Goal: Transaction & Acquisition: Purchase product/service

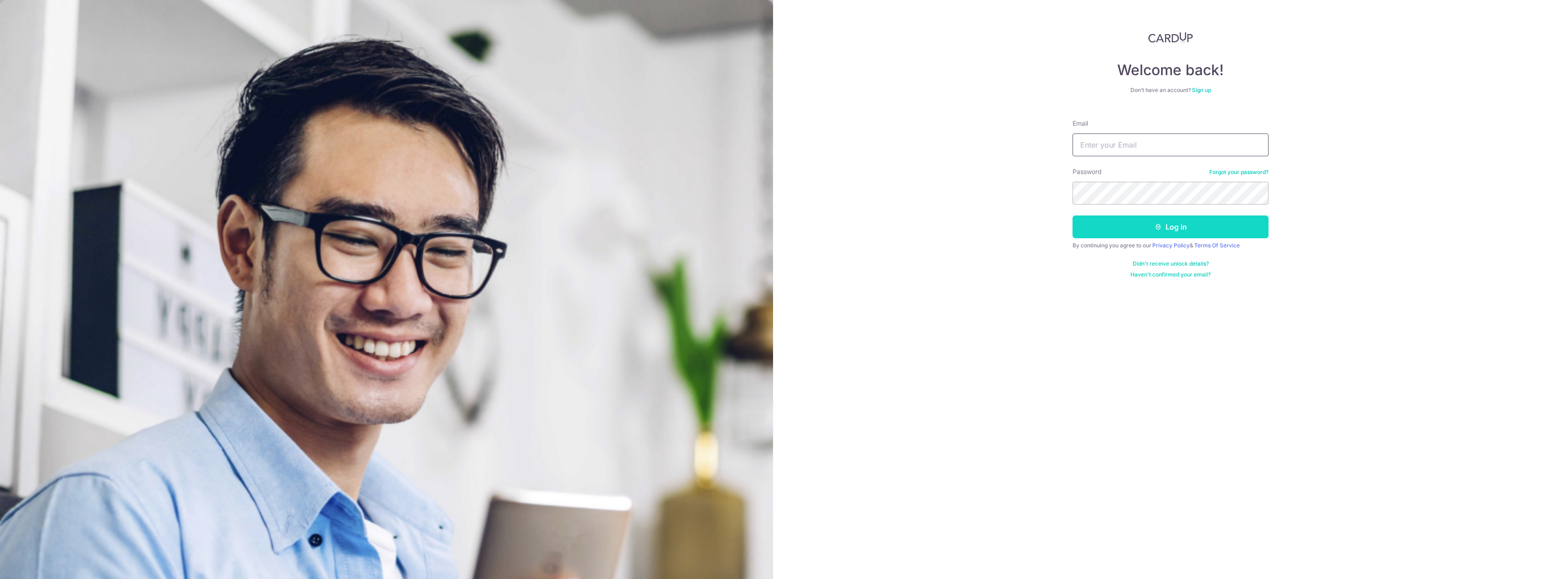
type input "tanhannyee@hotmail.com"
click at [1138, 222] on button "Log in" at bounding box center [1171, 226] width 196 height 23
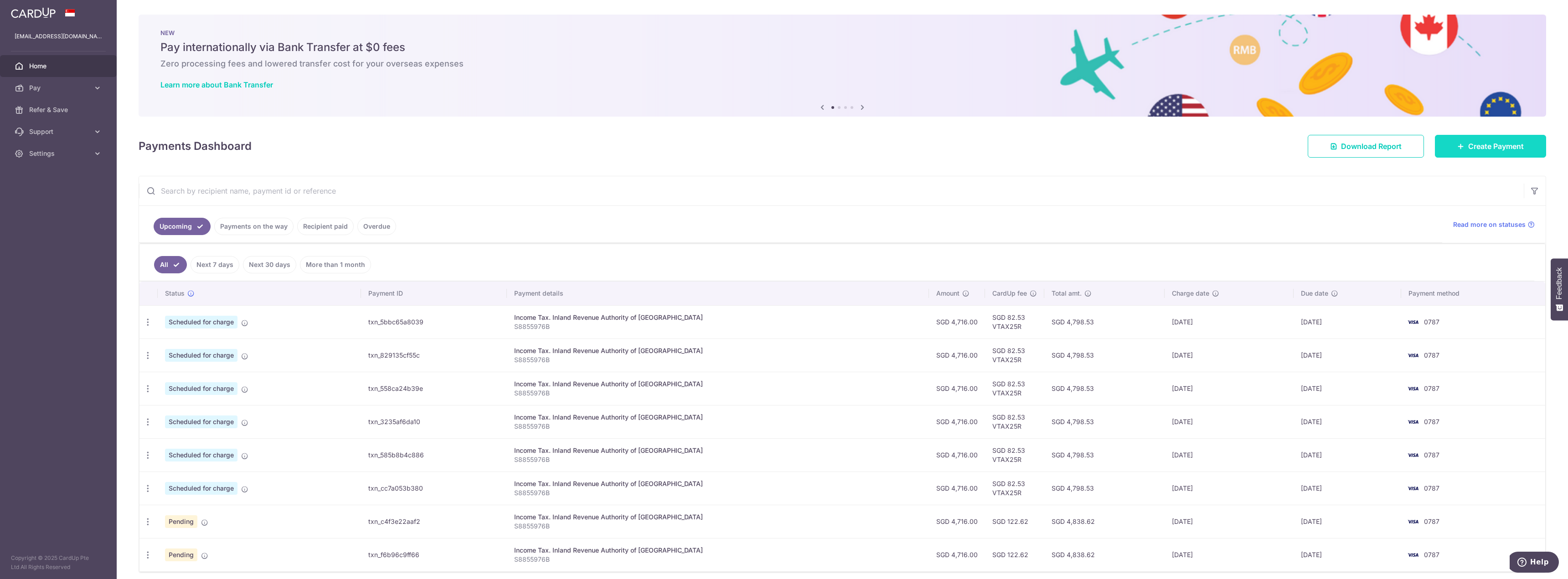
click at [1492, 150] on span "Create Payment" at bounding box center [1496, 146] width 55 height 11
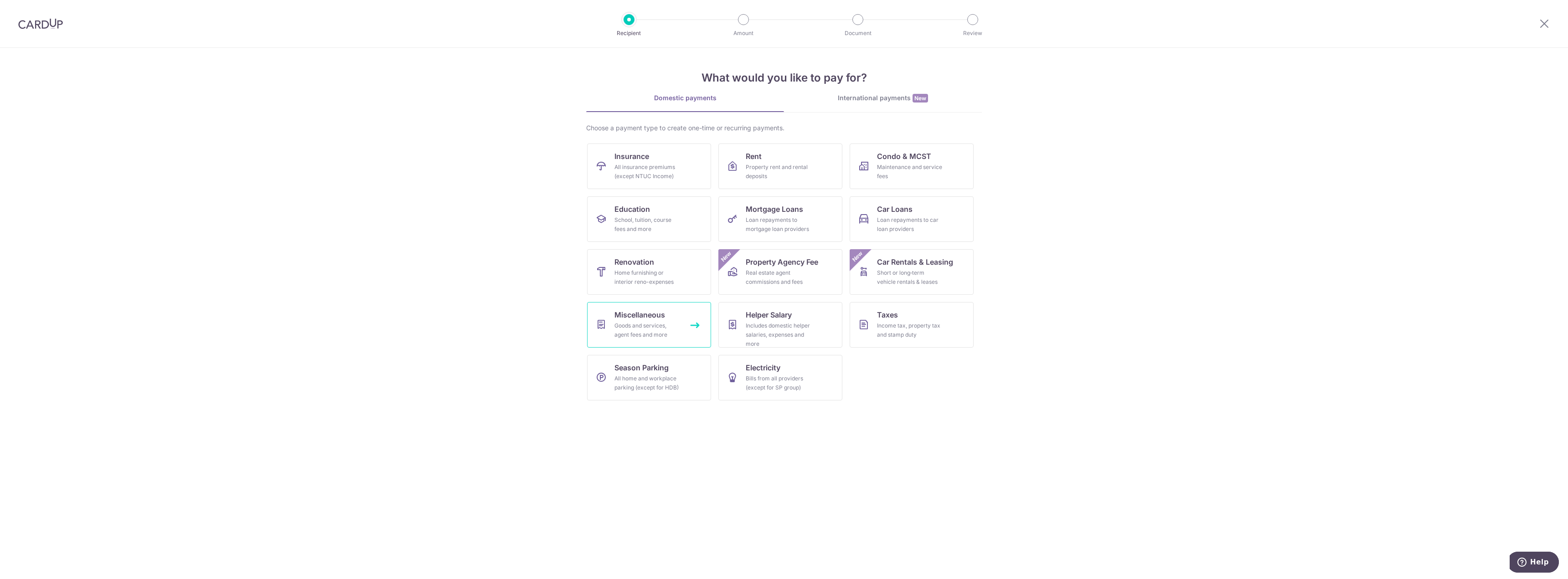
click at [654, 329] on div "Goods and services, agent fees and more" at bounding box center [647, 330] width 66 height 18
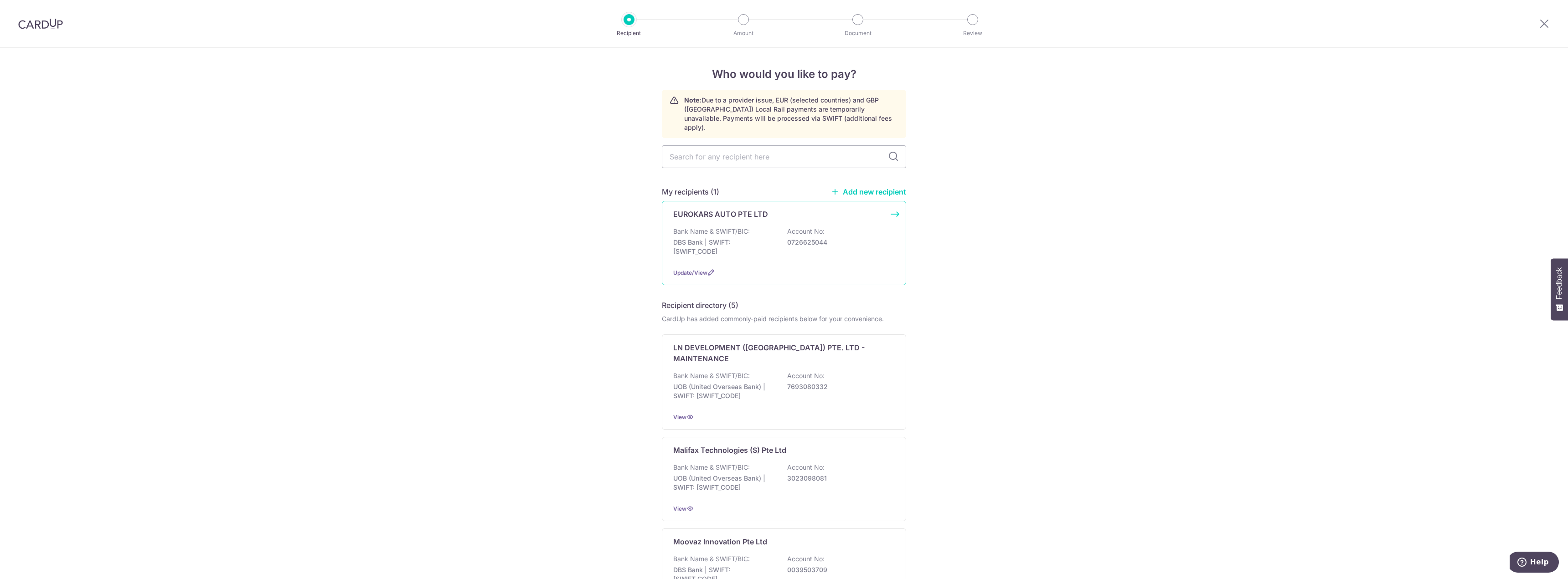
click at [748, 227] on div "Bank Name & SWIFT/BIC: DBS Bank | SWIFT: DBSSSGSGXXX Account No: 0726625044" at bounding box center [784, 243] width 222 height 33
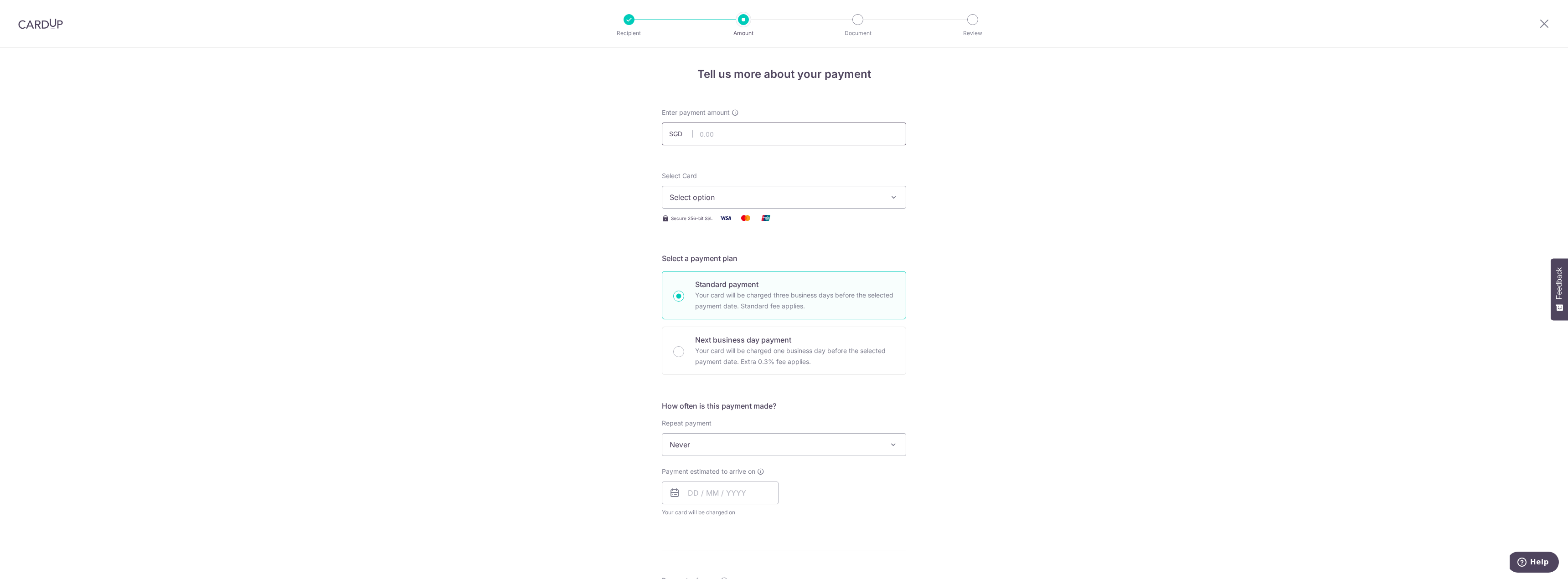
click at [750, 136] on input "text" at bounding box center [783, 133] width 244 height 23
type input "37,000.00"
click at [1015, 214] on div "Tell us more about your payment Enter payment amount SGD 37,000.00 37000.00 Sel…" at bounding box center [784, 460] width 1568 height 824
click at [703, 496] on input "text" at bounding box center [720, 493] width 117 height 23
click at [880, 482] on div "Payment estimated to arrive on Prev Next Oct Nov Dec 2025 2026 2027 2028 2029 2…" at bounding box center [783, 492] width 255 height 50
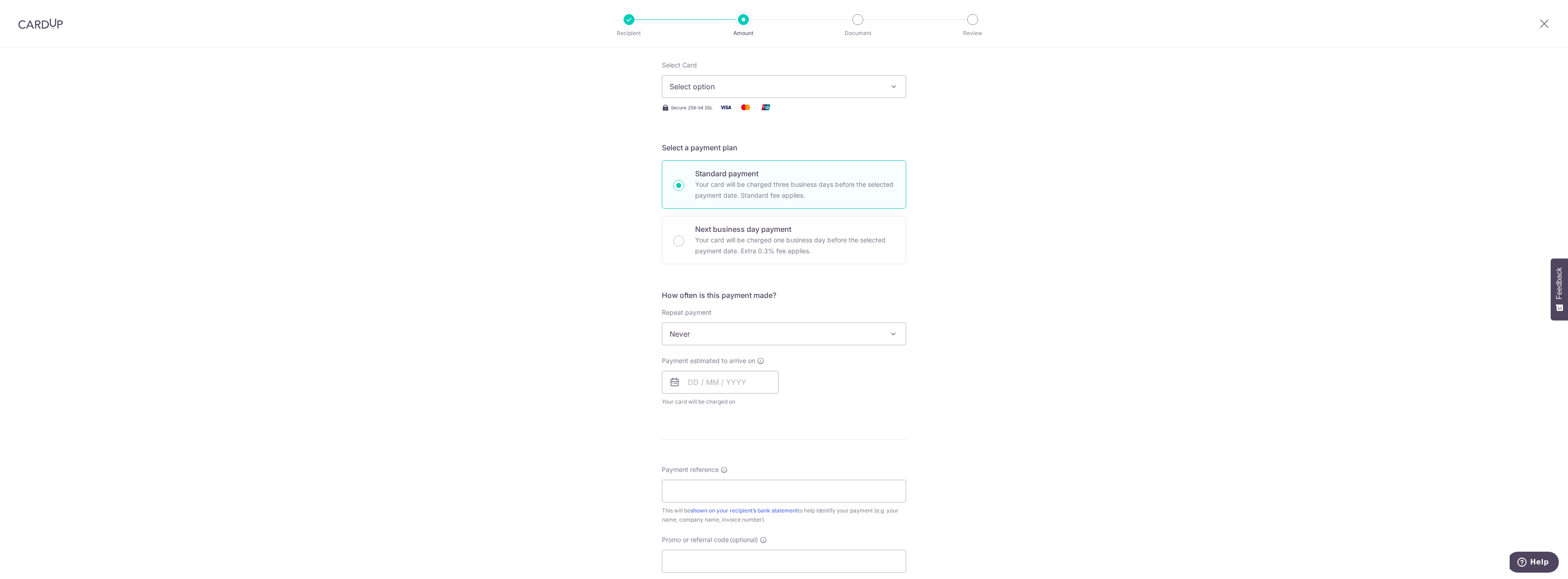
scroll to position [137, 0]
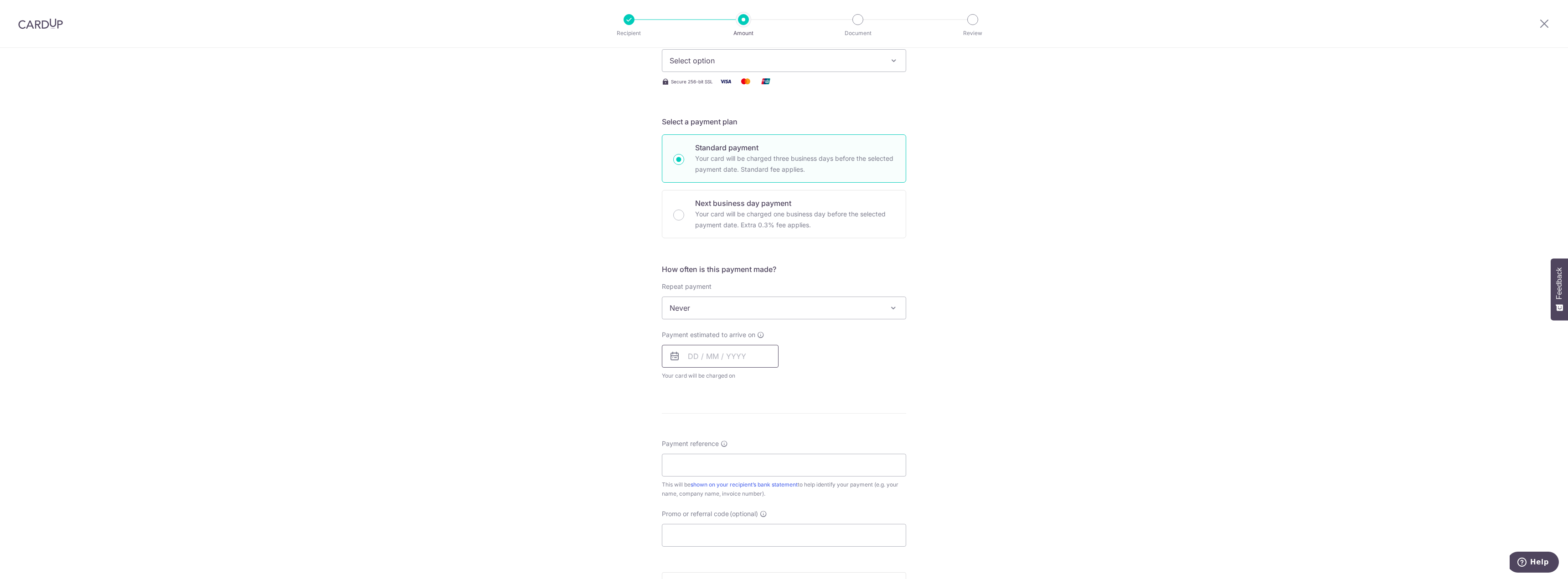
click at [702, 347] on input "text" at bounding box center [720, 356] width 117 height 23
click at [696, 441] on link "6" at bounding box center [699, 439] width 15 height 15
type input "06/10/2025"
click at [986, 400] on div "Tell us more about your payment Enter payment amount SGD 37,000.00 37000.00 Sel…" at bounding box center [784, 342] width 1568 height 861
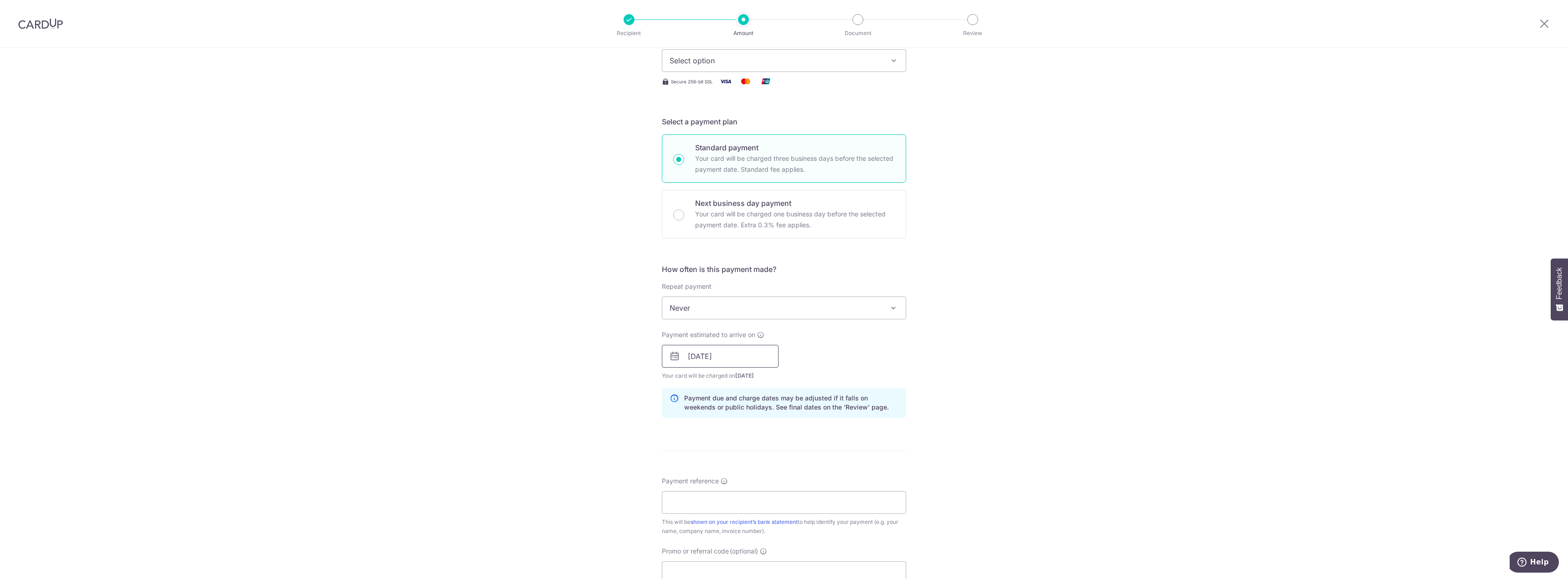
click at [746, 352] on input "06/10/2025" at bounding box center [720, 356] width 117 height 23
click at [1033, 359] on div "Tell us more about your payment Enter payment amount SGD 37,000.00 37000.00 Sel…" at bounding box center [784, 342] width 1568 height 861
click at [1004, 221] on div "Tell us more about your payment Enter payment amount SGD 37,000.00 37000.00 Sel…" at bounding box center [784, 342] width 1568 height 861
click at [992, 294] on div "Tell us more about your payment Enter payment amount SGD 37,000.00 37000.00 Sel…" at bounding box center [784, 342] width 1568 height 861
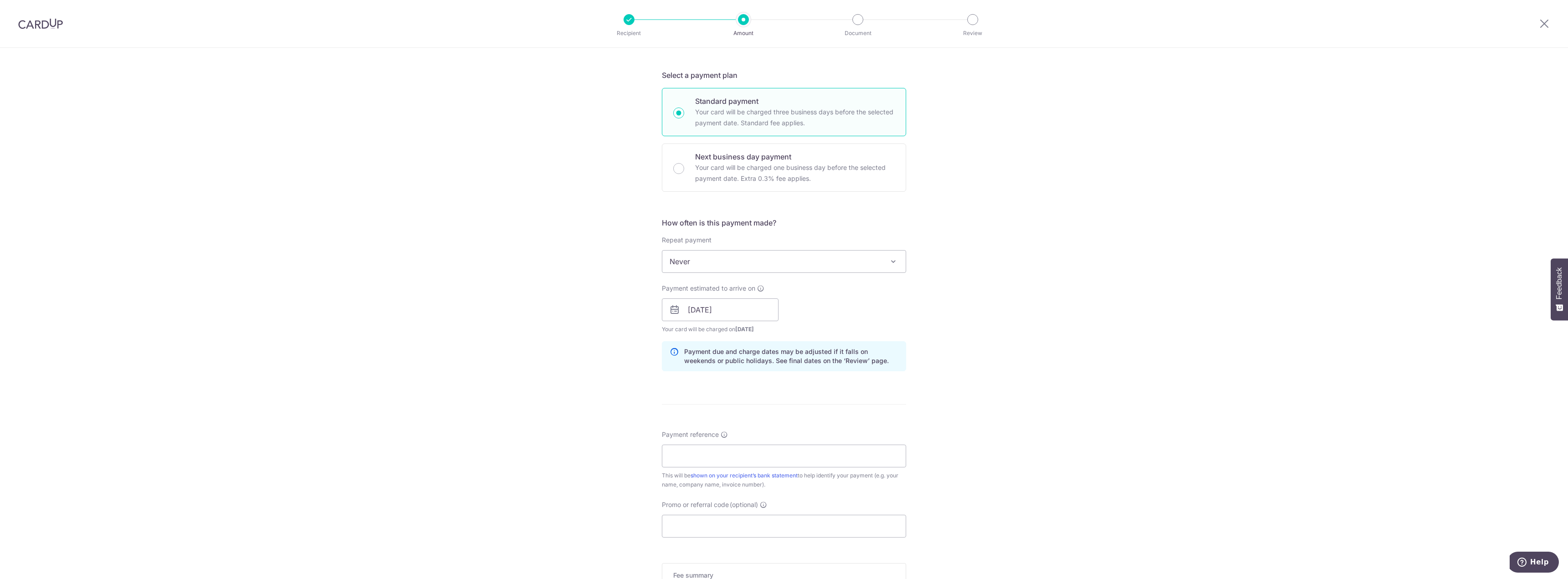
scroll to position [227, 0]
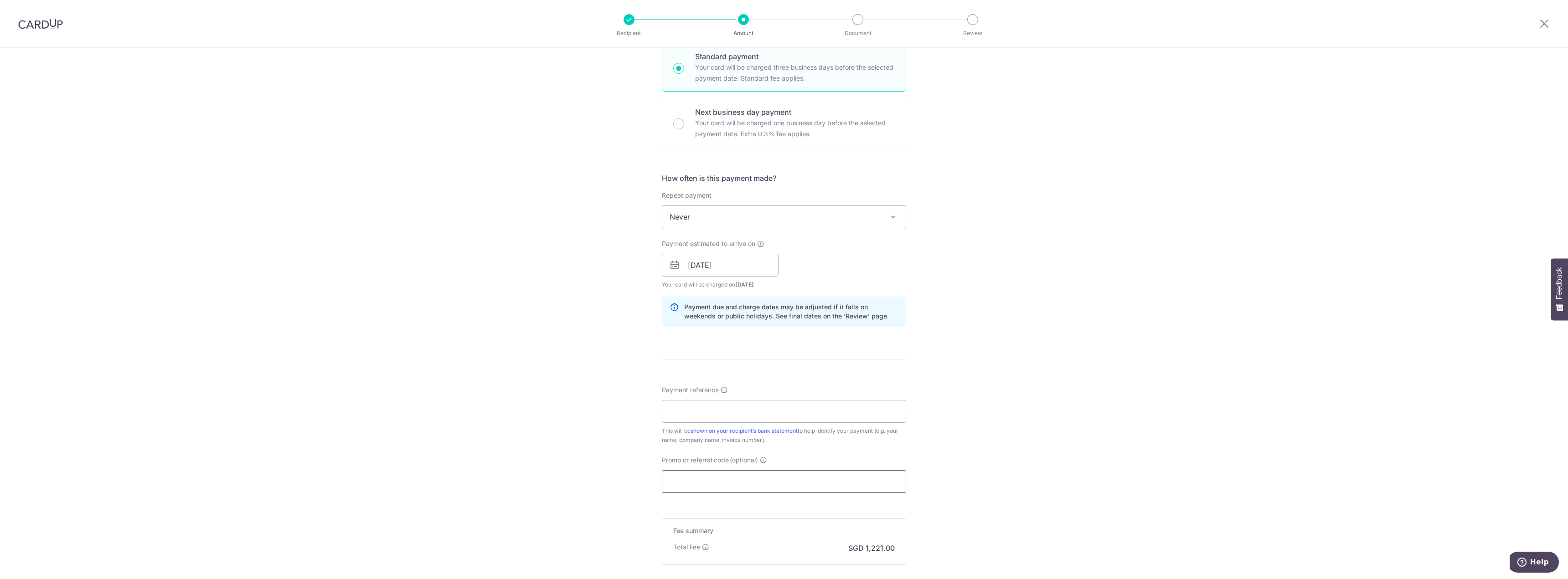
click at [719, 484] on input "Promo or referral code (optional)" at bounding box center [783, 481] width 244 height 23
paste input "OCBC195"
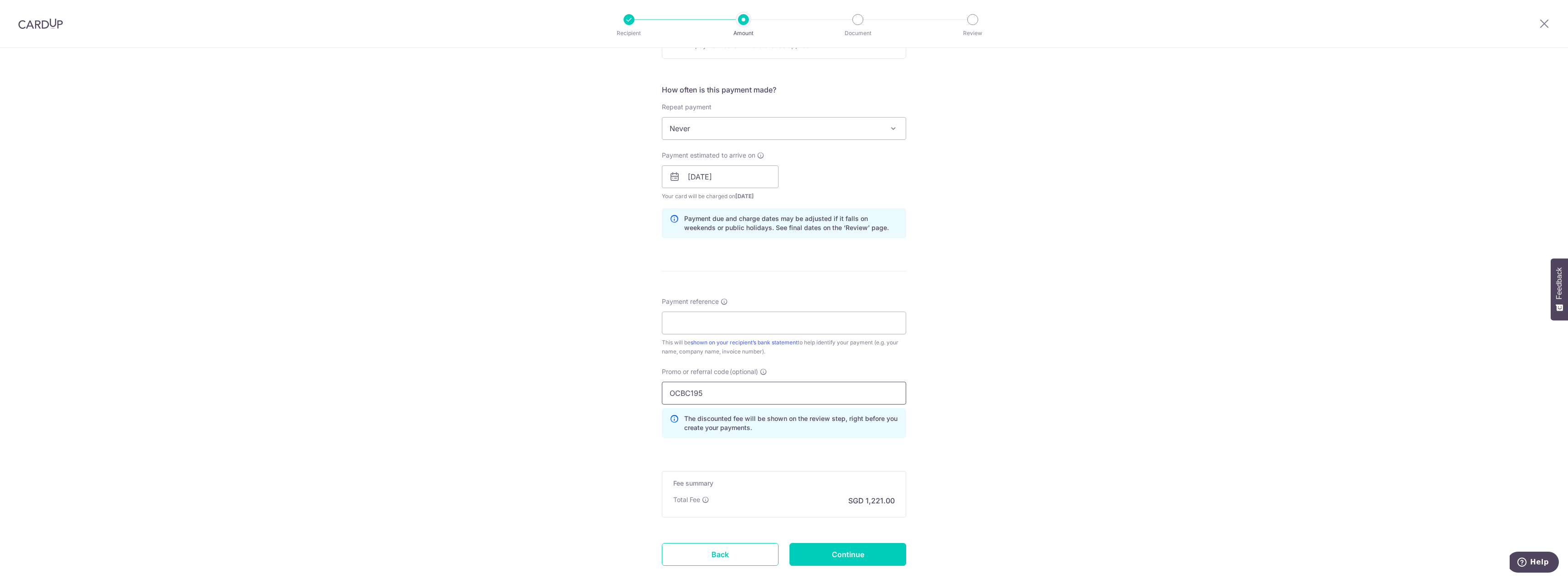
scroll to position [371, 0]
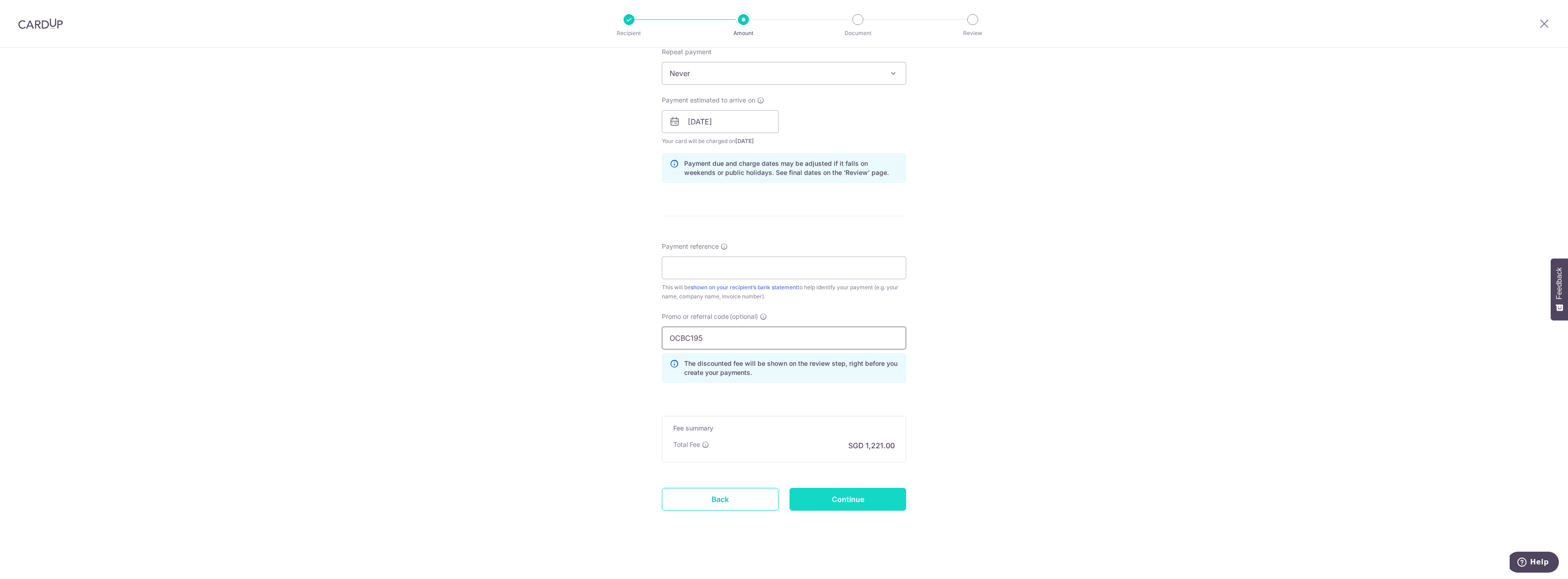
type input "OCBC195"
click at [853, 495] on input "Continue" at bounding box center [848, 499] width 117 height 23
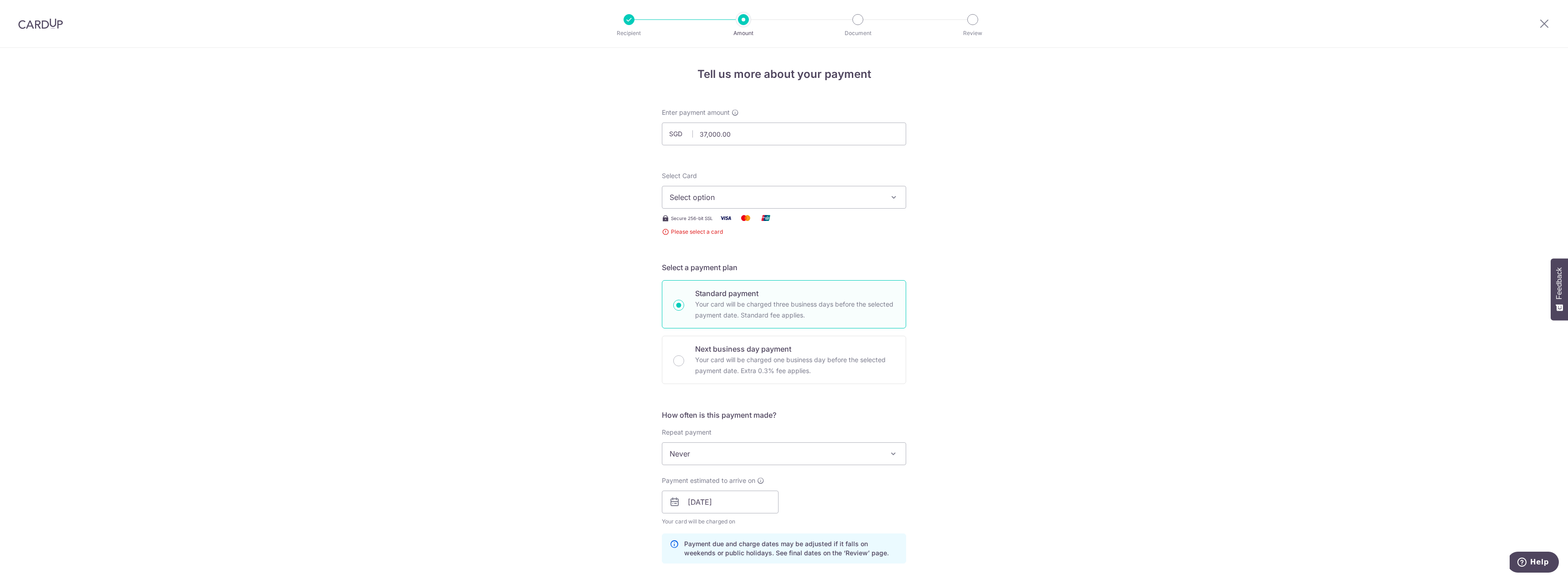
click at [763, 202] on span "Select option" at bounding box center [775, 197] width 212 height 11
click at [751, 258] on span "**** 8885" at bounding box center [784, 262] width 229 height 11
click at [1044, 277] on div "Tell us more about your payment Enter payment amount SGD 37,000.00 37000.00 Sel…" at bounding box center [784, 505] width 1568 height 915
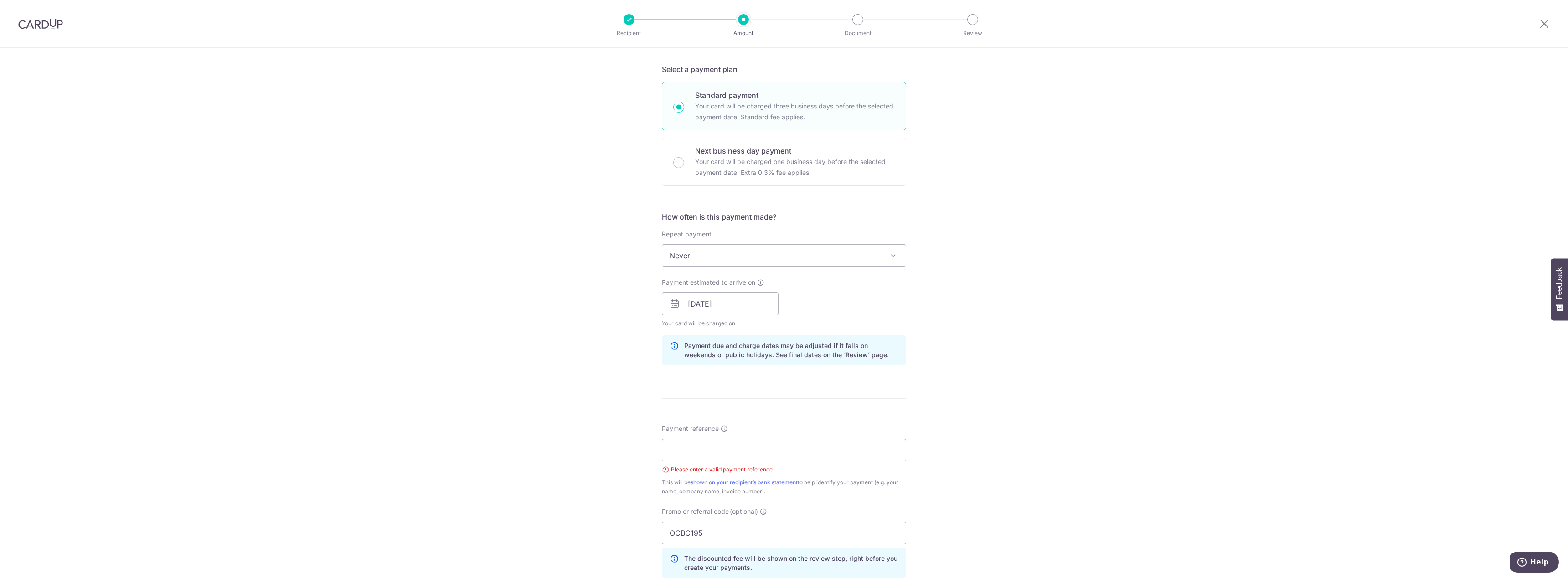
scroll to position [227, 0]
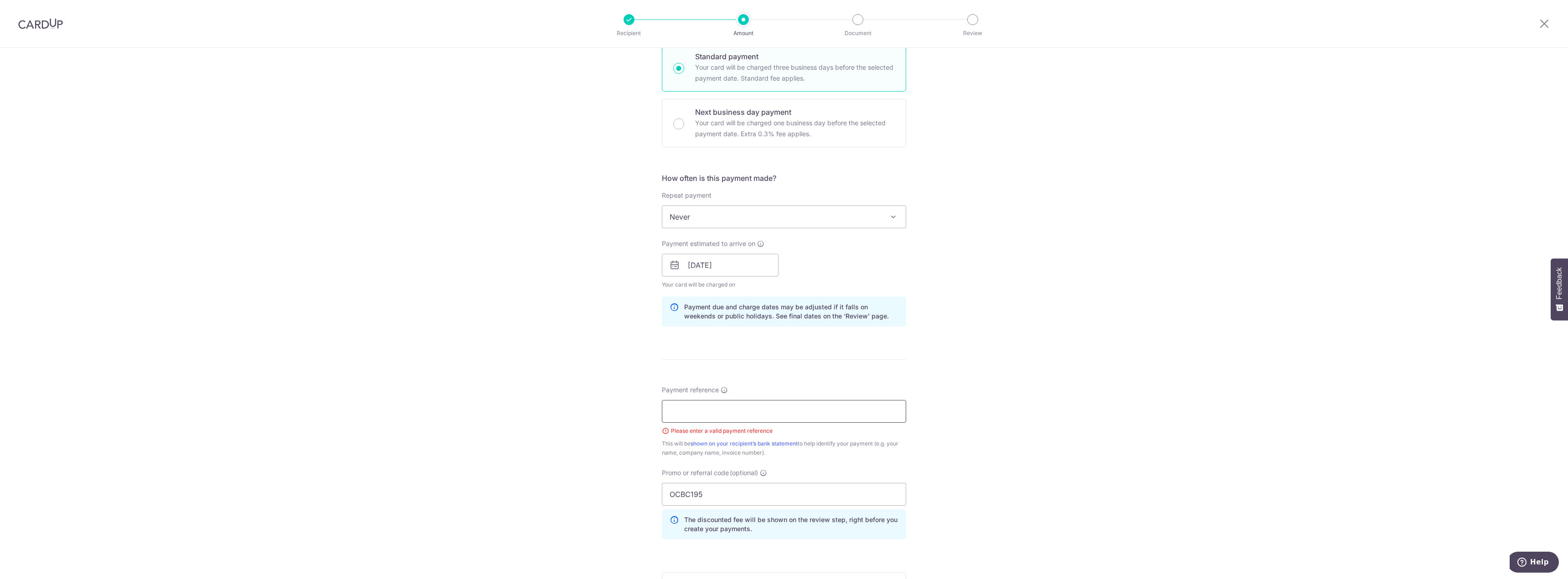
click at [800, 412] on input "Payment reference" at bounding box center [783, 411] width 244 height 23
type input "U12802220"
click at [978, 418] on div "Tell us more about your payment Enter payment amount SGD 37,000.00 37000.00 Sel…" at bounding box center [784, 277] width 1568 height 915
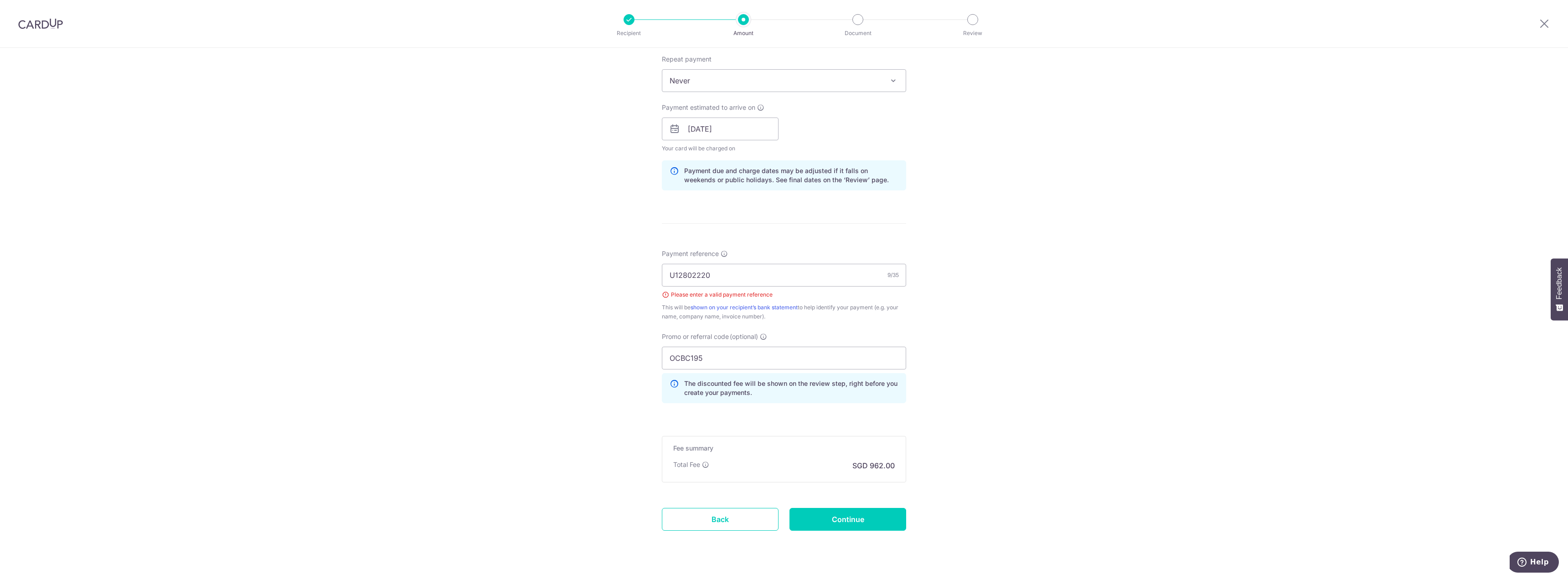
scroll to position [364, 0]
click at [839, 520] on input "Continue" at bounding box center [848, 518] width 117 height 23
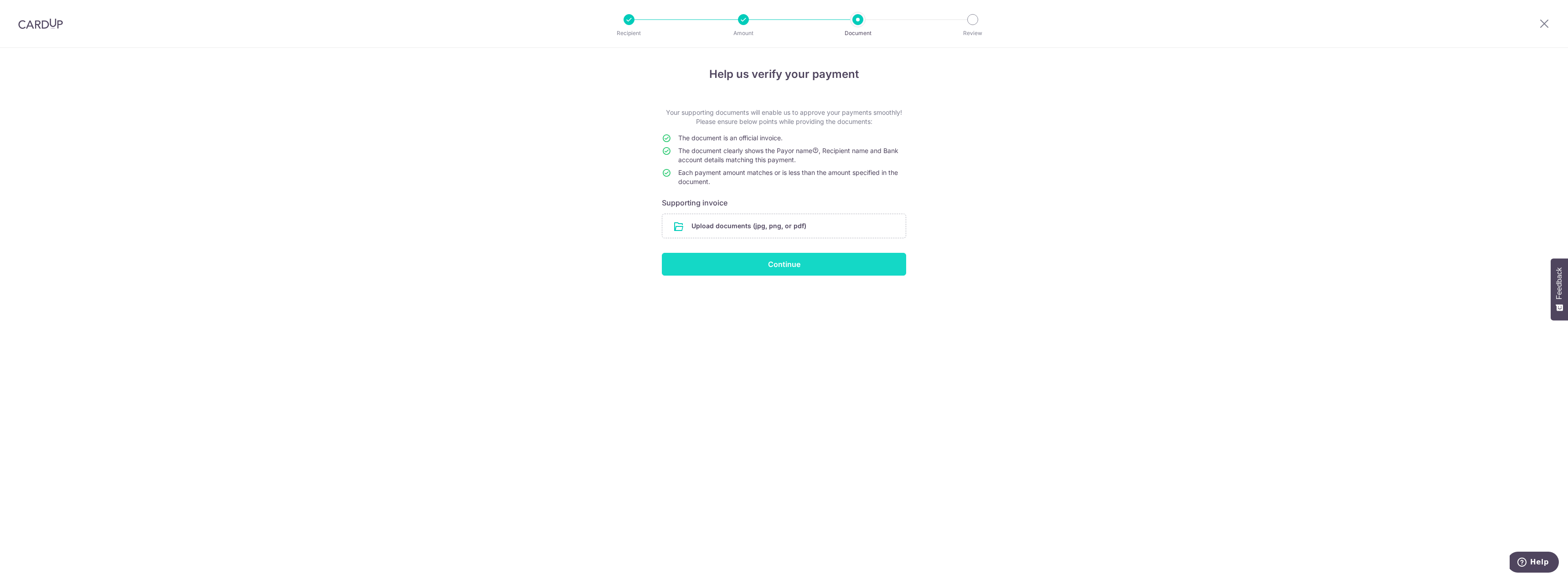
click at [768, 260] on input "Continue" at bounding box center [783, 264] width 244 height 23
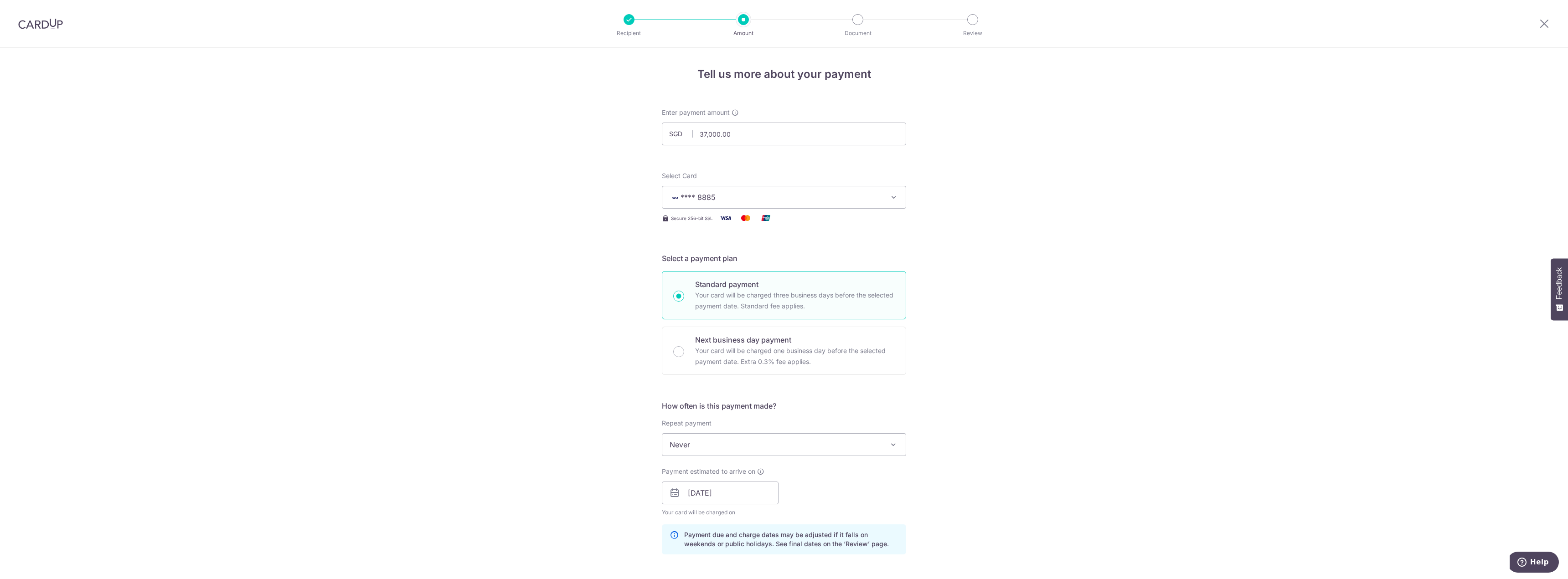
click at [584, 342] on div "Tell us more about your payment Enter payment amount SGD 37,000.00 37000.00 Sel…" at bounding box center [784, 499] width 1568 height 902
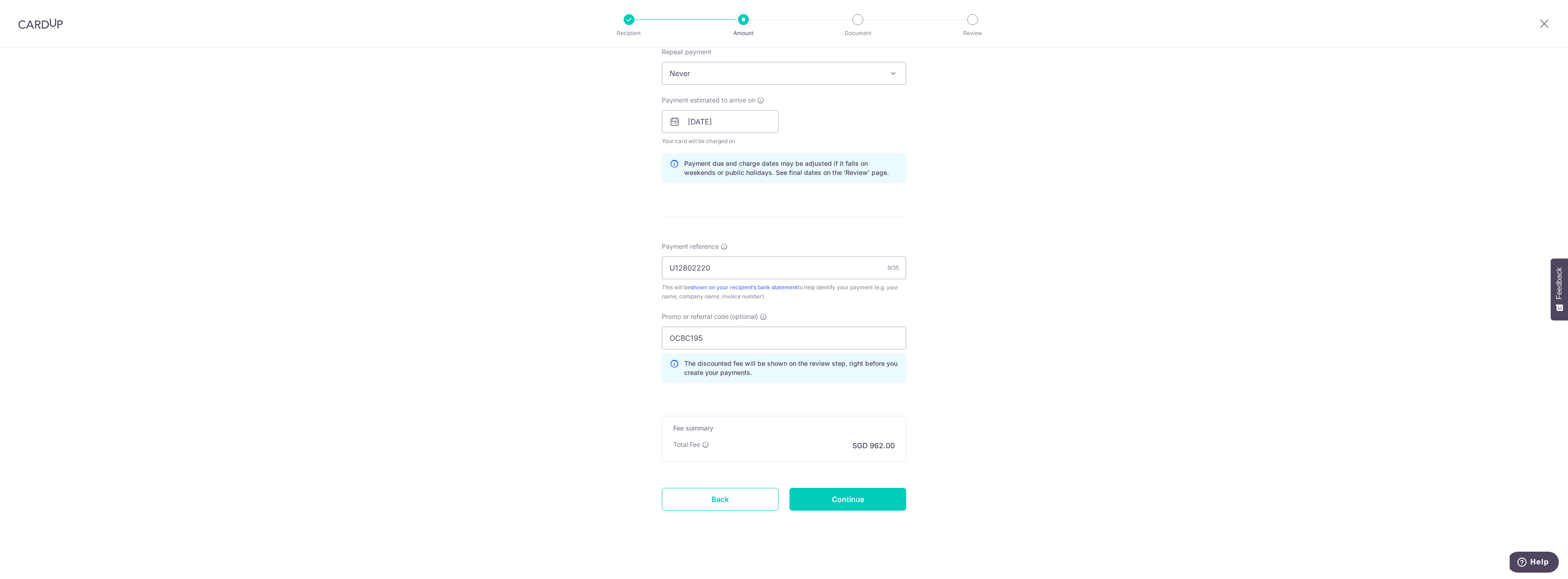
click at [505, 233] on div "Tell us more about your payment Enter payment amount SGD 37,000.00 37000.00 Sel…" at bounding box center [784, 127] width 1568 height 902
click at [845, 500] on input "Continue" at bounding box center [848, 499] width 117 height 23
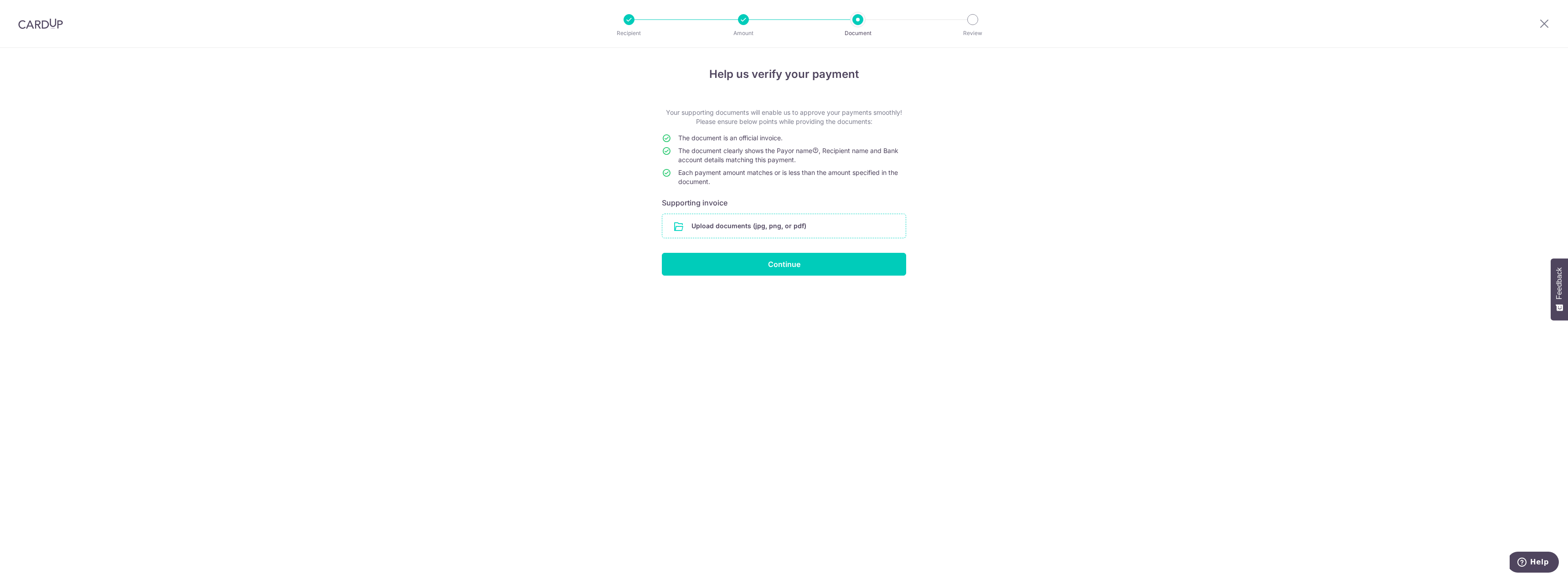
click at [751, 224] on input "file" at bounding box center [784, 226] width 243 height 24
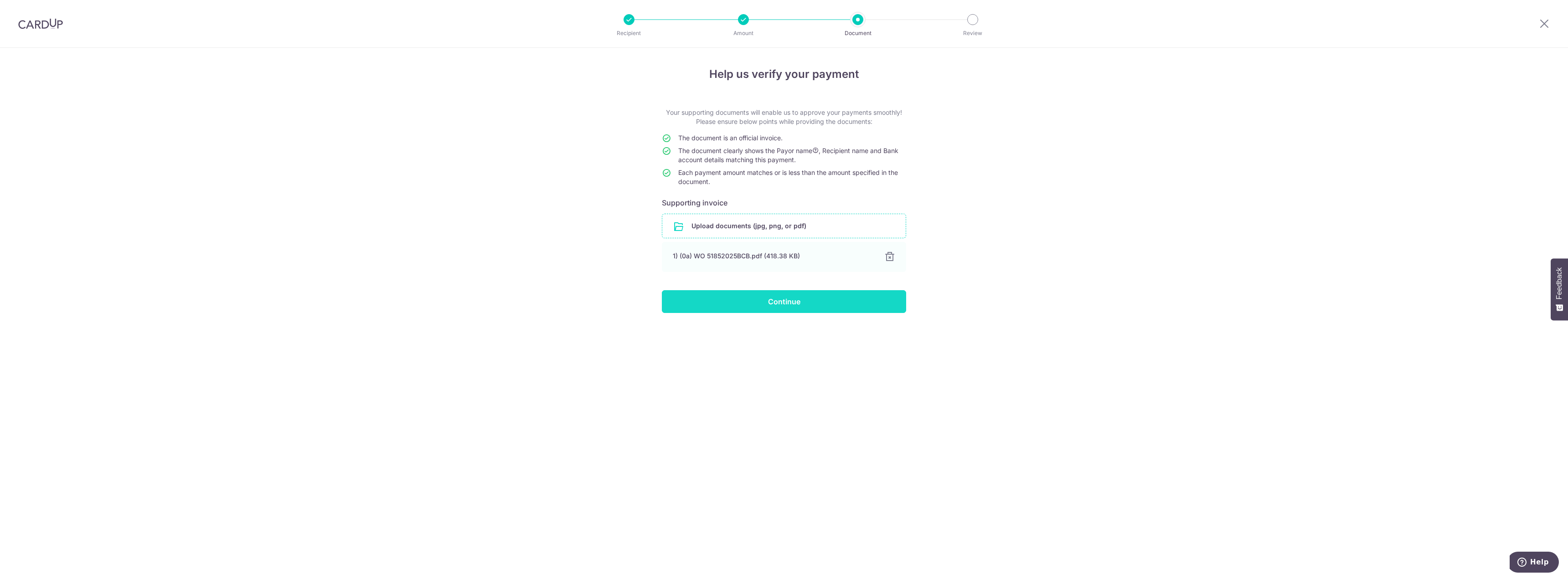
click at [712, 299] on input "Continue" at bounding box center [783, 301] width 244 height 23
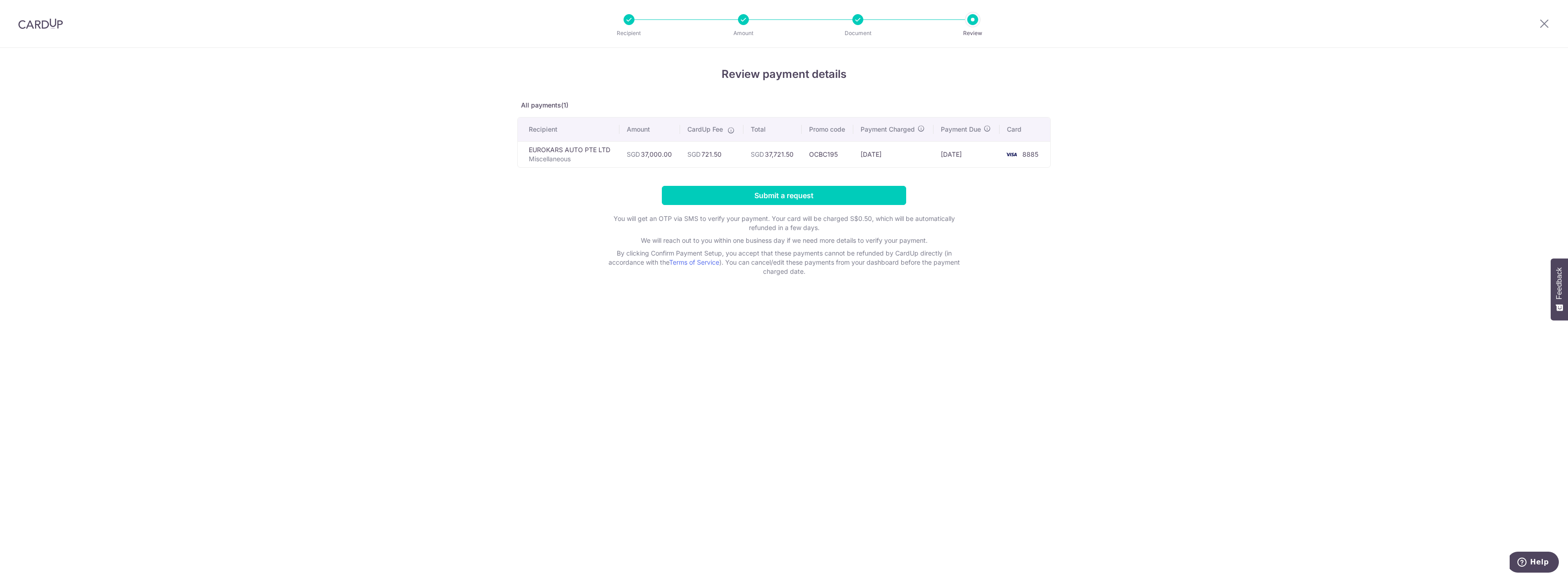
click at [486, 361] on div "Review payment details All payments(1) Recipient Amount CardUp Fee Total Promo …" at bounding box center [784, 313] width 1568 height 531
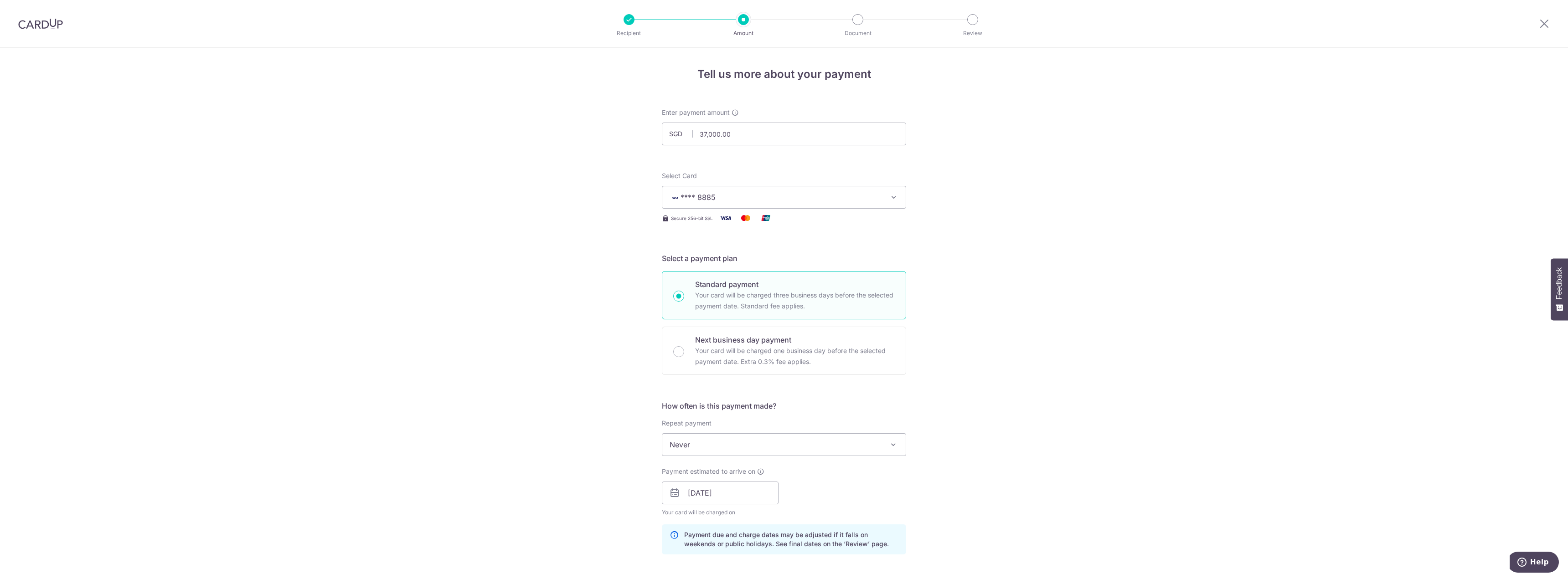
click at [40, 26] on img at bounding box center [40, 24] width 44 height 11
